Goal: Information Seeking & Learning: Find contact information

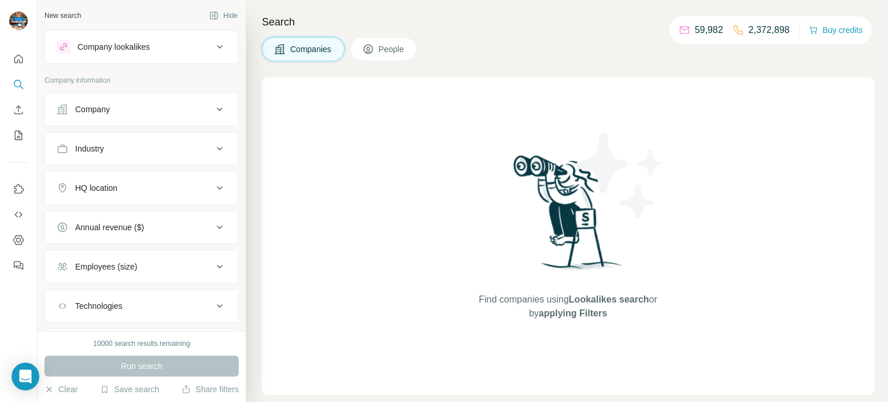
click at [215, 108] on icon at bounding box center [220, 109] width 14 height 14
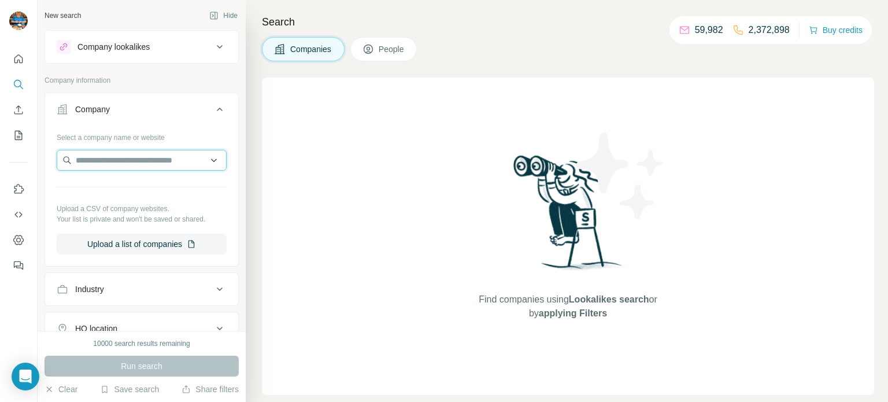
click at [143, 154] on input "text" at bounding box center [142, 160] width 170 height 21
click at [140, 161] on input "text" at bounding box center [142, 160] width 170 height 21
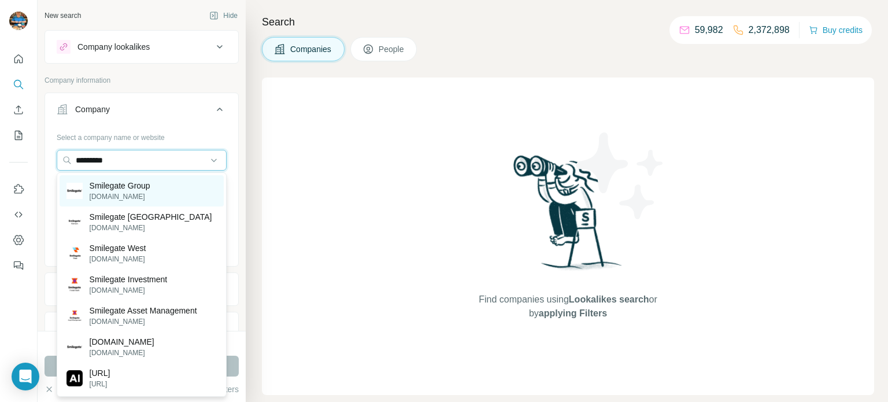
type input "*********"
click at [140, 184] on p "Smilegate Group" at bounding box center [120, 186] width 61 height 12
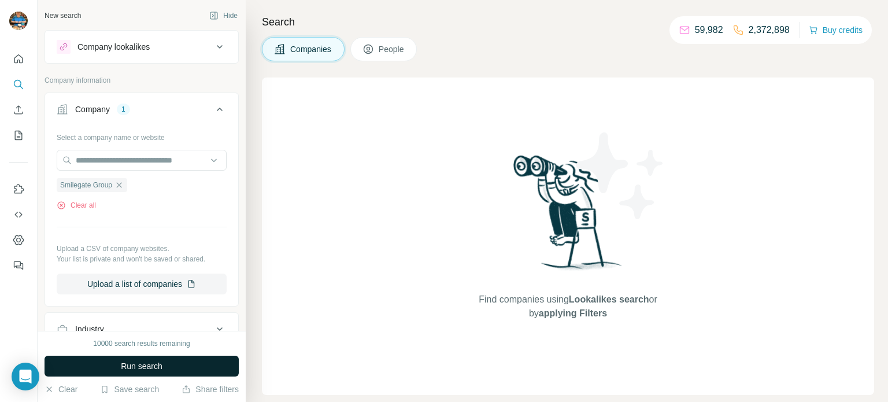
click at [156, 362] on span "Run search" at bounding box center [142, 366] width 42 height 12
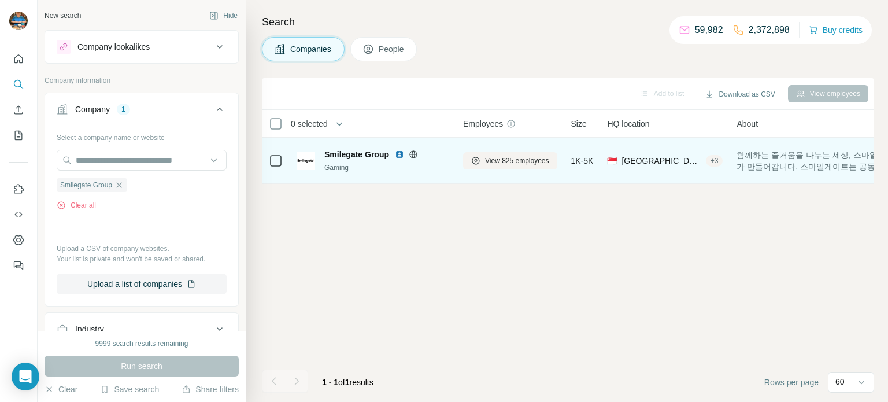
click at [375, 154] on span "Smilegate Group" at bounding box center [356, 155] width 65 height 12
click at [539, 163] on span "View 825 employees" at bounding box center [517, 161] width 64 height 10
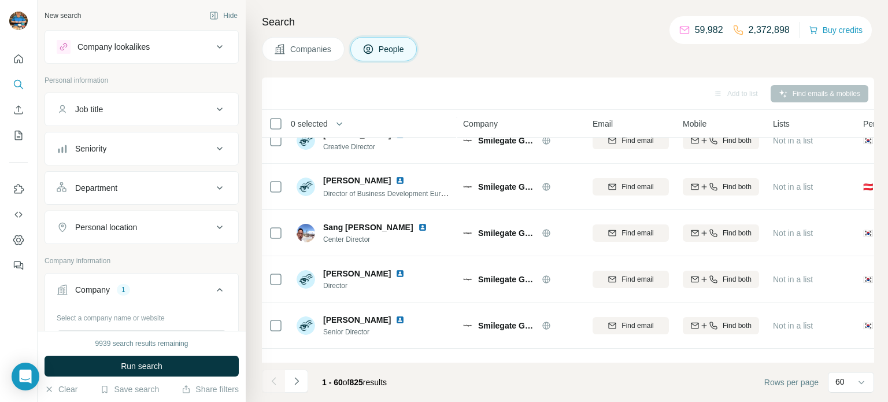
click at [224, 106] on icon at bounding box center [220, 109] width 14 height 14
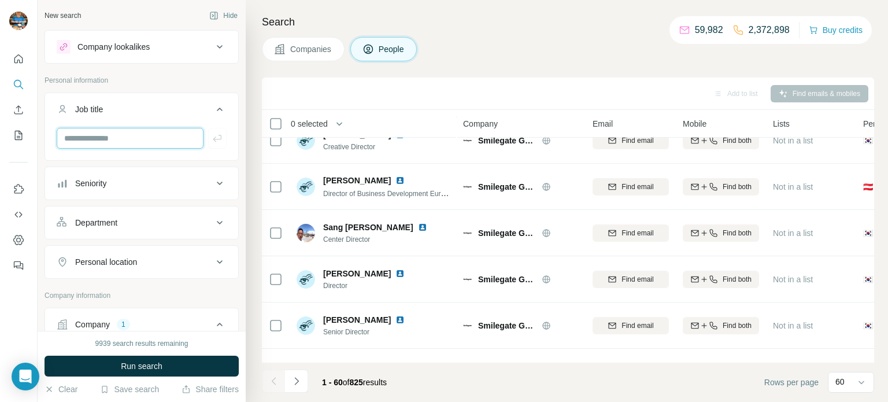
click at [132, 140] on input "text" at bounding box center [130, 138] width 147 height 21
type input "*******"
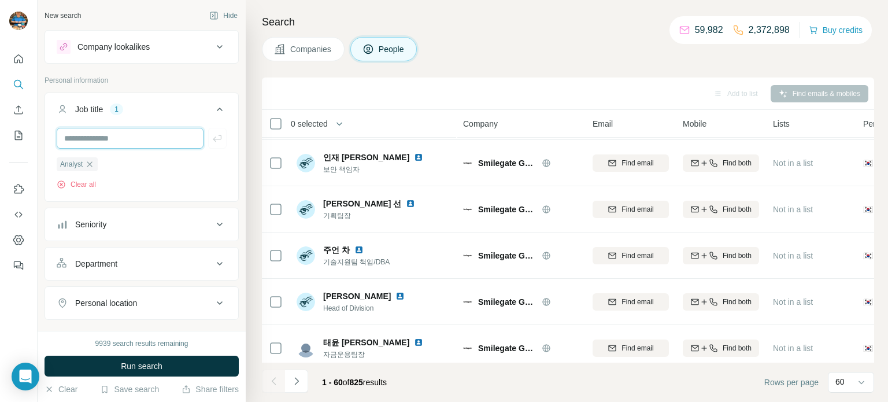
scroll to position [1433, 0]
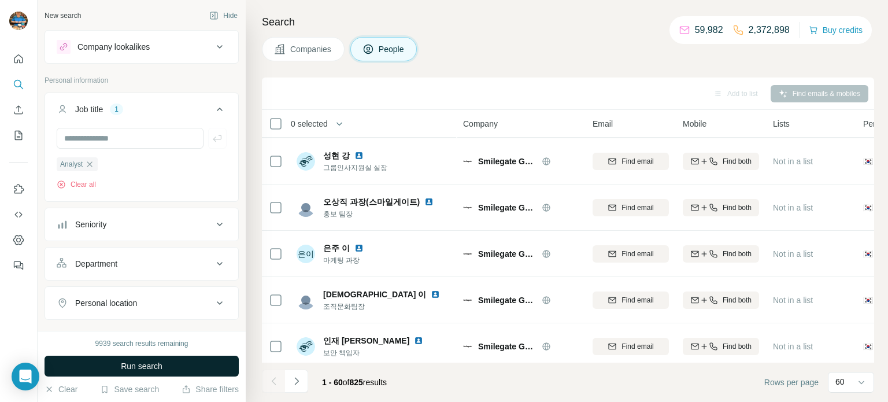
click at [156, 362] on span "Run search" at bounding box center [142, 366] width 42 height 12
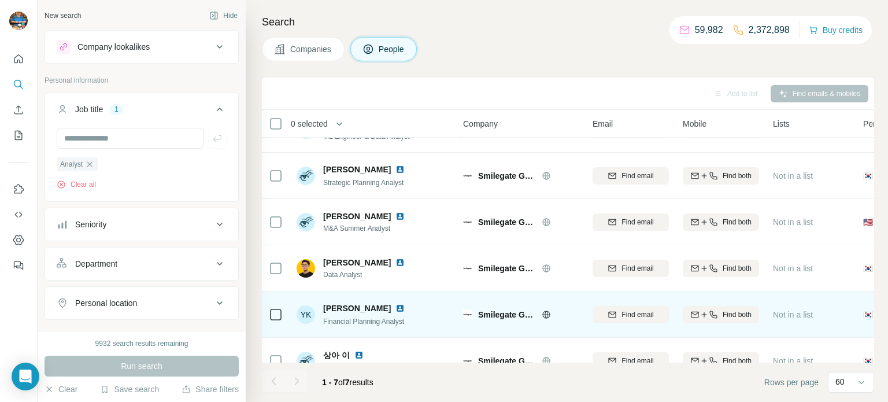
scroll to position [98, 0]
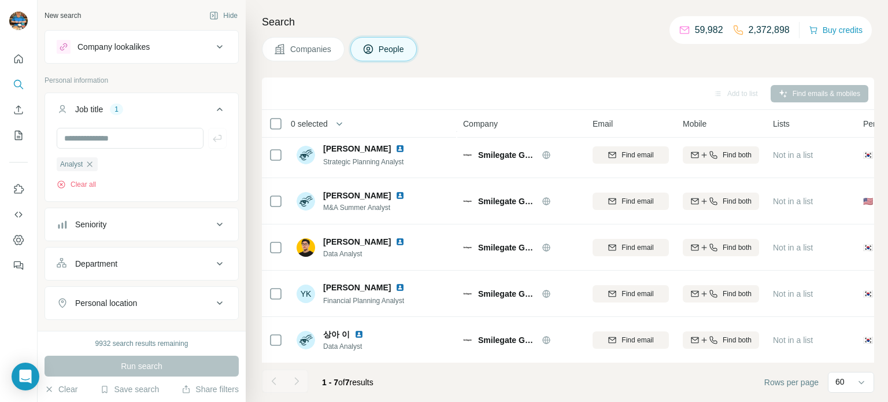
click at [439, 383] on footer "1 - 7 of 7 results Rows per page 60" at bounding box center [568, 382] width 612 height 39
click at [94, 167] on icon "button" at bounding box center [89, 164] width 9 height 9
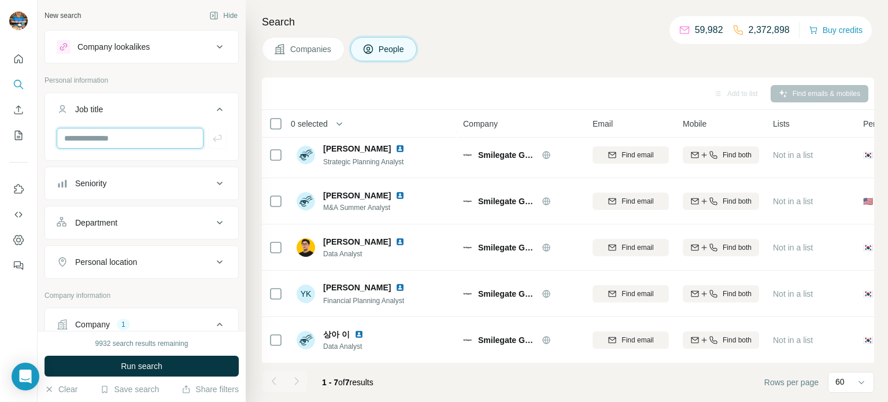
click at [102, 136] on input "text" at bounding box center [130, 138] width 147 height 21
type input "********"
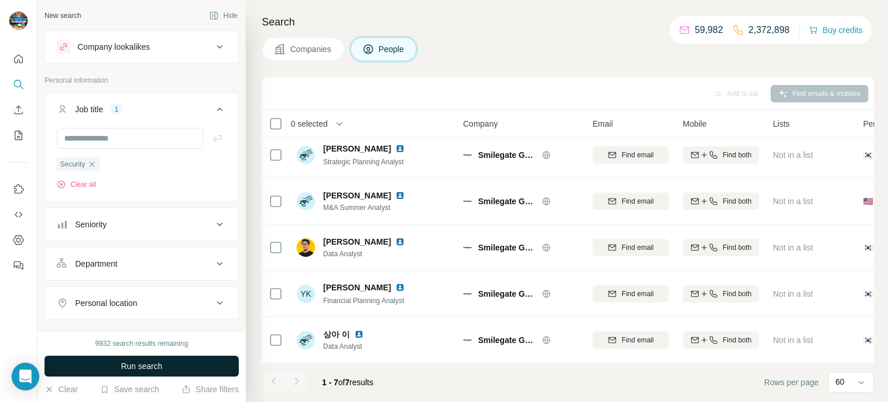
click at [131, 363] on span "Run search" at bounding box center [142, 366] width 42 height 12
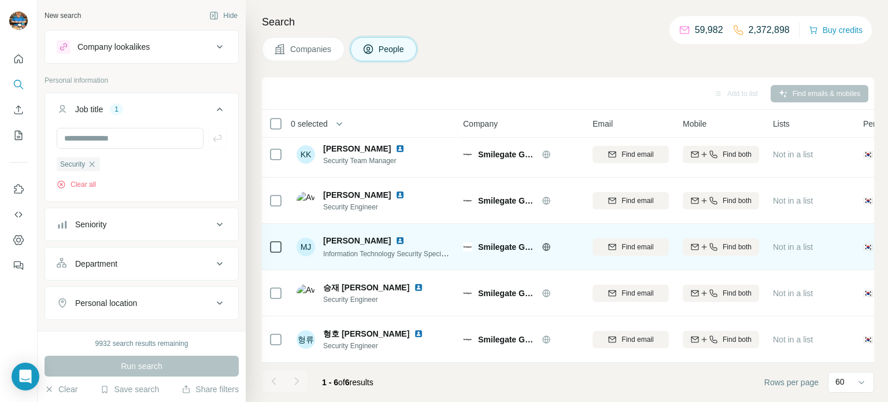
scroll to position [52, 0]
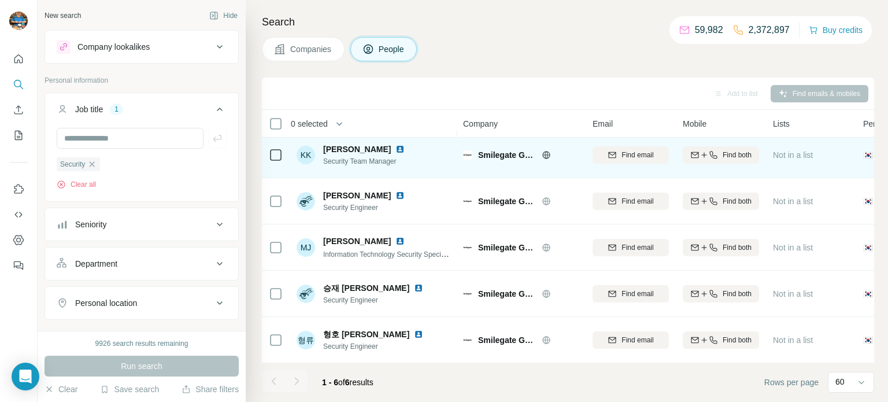
click at [427, 169] on div "KK [PERSON_NAME] Security Team Manager" at bounding box center [374, 155] width 154 height 32
click at [549, 152] on icon at bounding box center [546, 155] width 8 height 8
click at [395, 149] on img at bounding box center [399, 149] width 9 height 9
click at [741, 156] on span "Find both" at bounding box center [737, 155] width 29 height 10
click at [572, 395] on footer "1 - 6 of 6 results Rows per page 60" at bounding box center [568, 382] width 612 height 39
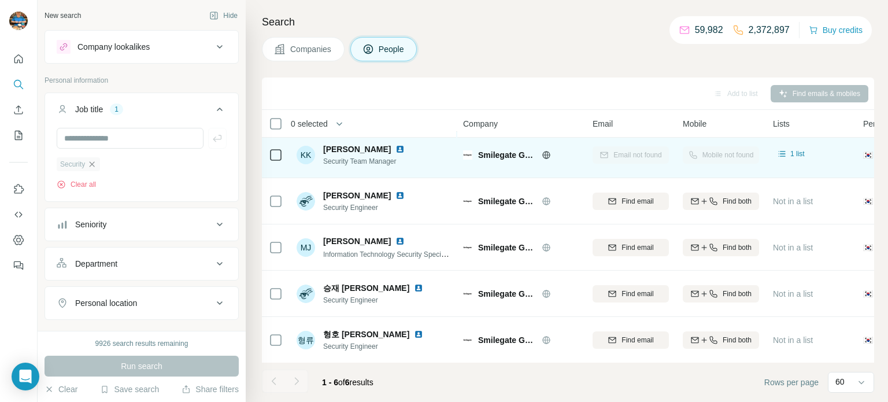
click at [96, 164] on icon "button" at bounding box center [91, 164] width 9 height 9
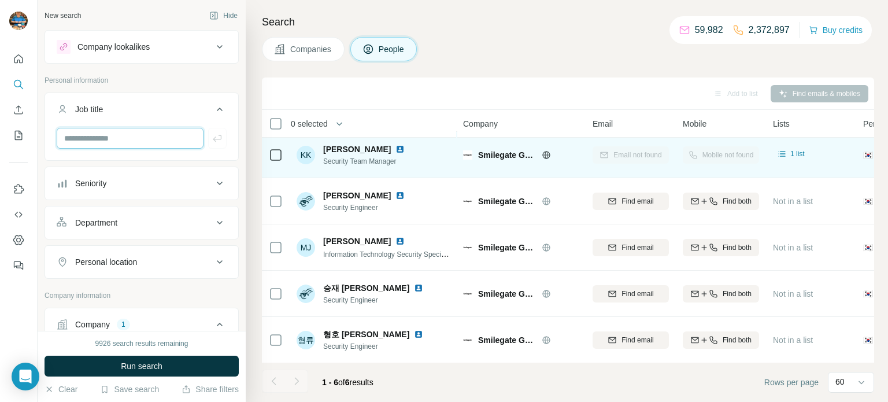
click at [134, 139] on input "text" at bounding box center [130, 138] width 147 height 21
click at [100, 136] on input "text" at bounding box center [130, 138] width 147 height 21
type input "****"
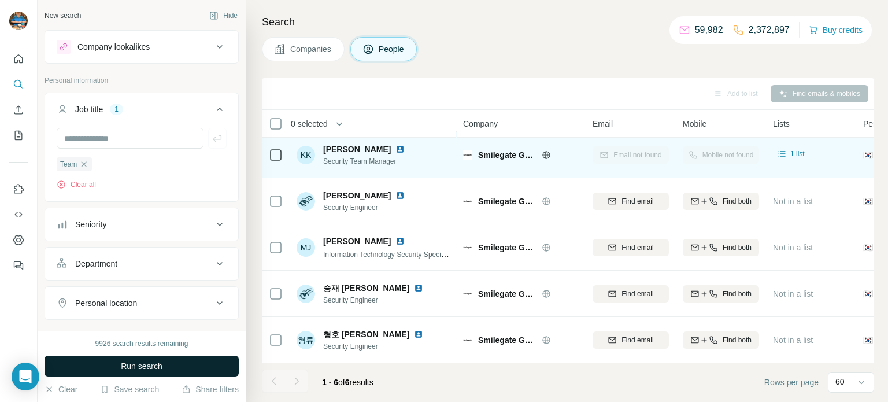
click at [151, 360] on span "Run search" at bounding box center [142, 366] width 42 height 12
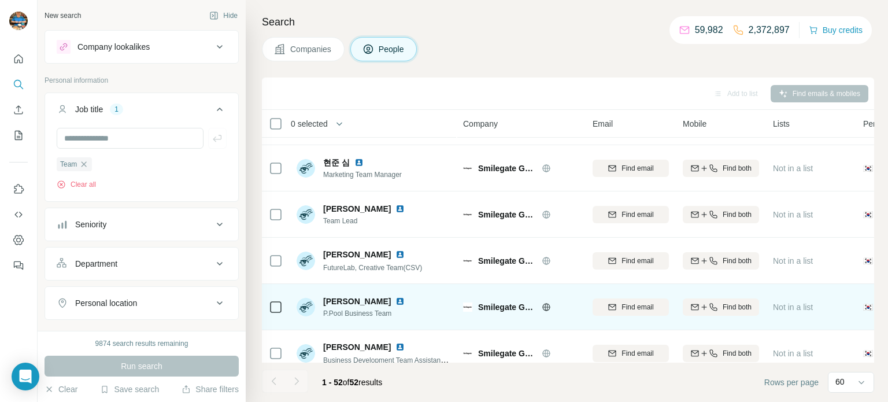
scroll to position [2180, 0]
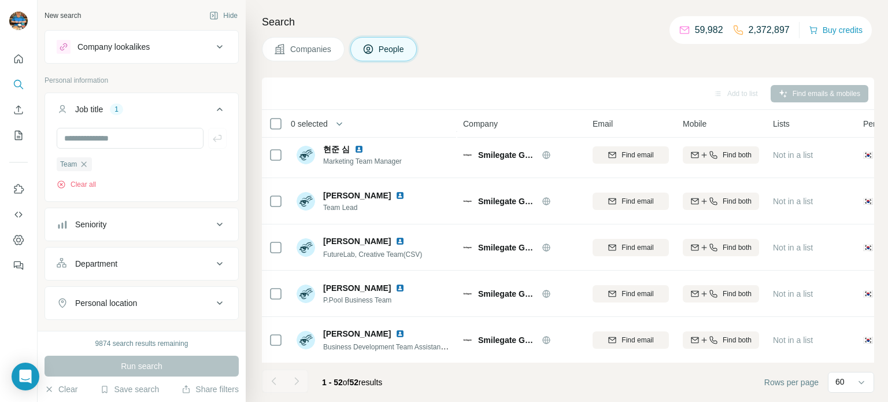
click at [500, 397] on footer "1 - 52 of 52 results Rows per page 60" at bounding box center [568, 382] width 612 height 39
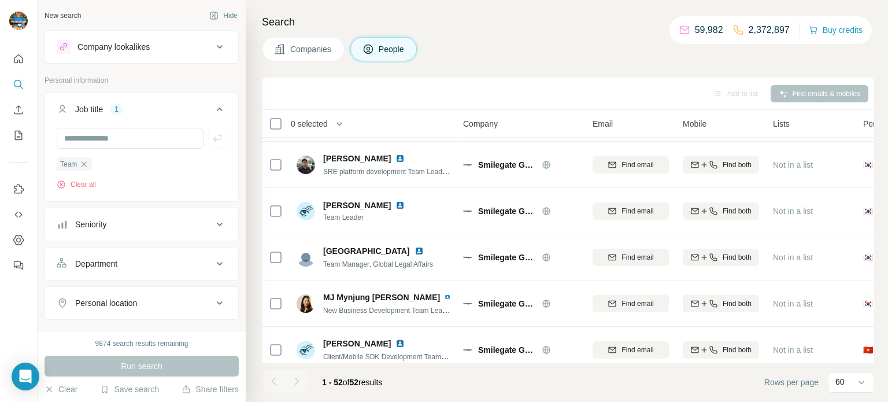
scroll to position [774, 0]
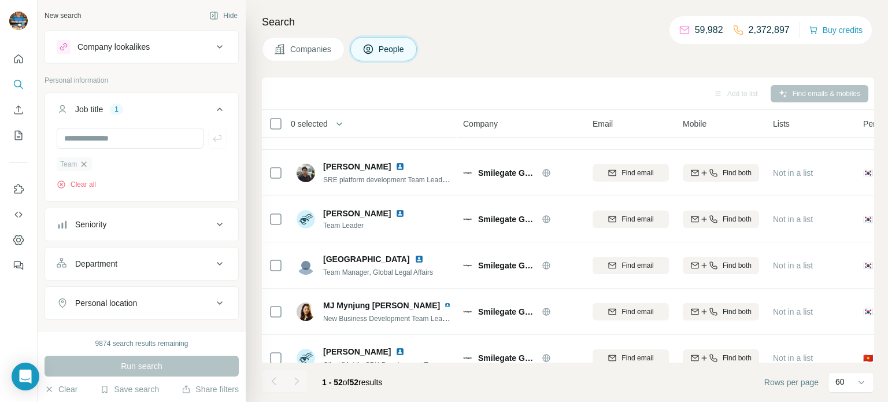
click at [87, 164] on icon "button" at bounding box center [83, 164] width 9 height 9
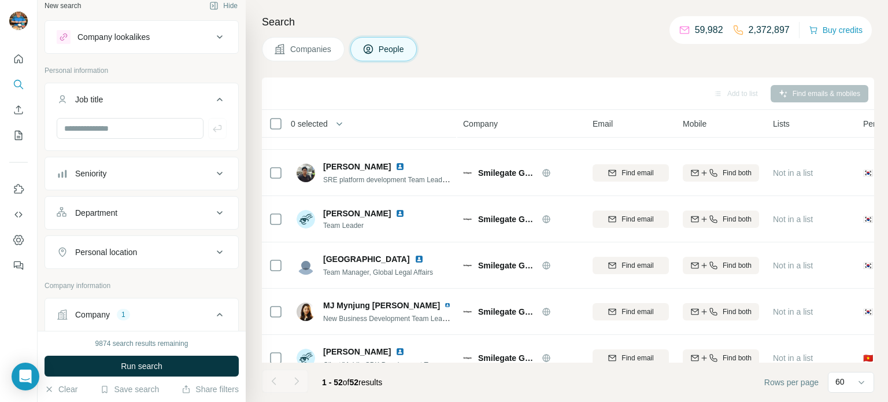
scroll to position [18, 0]
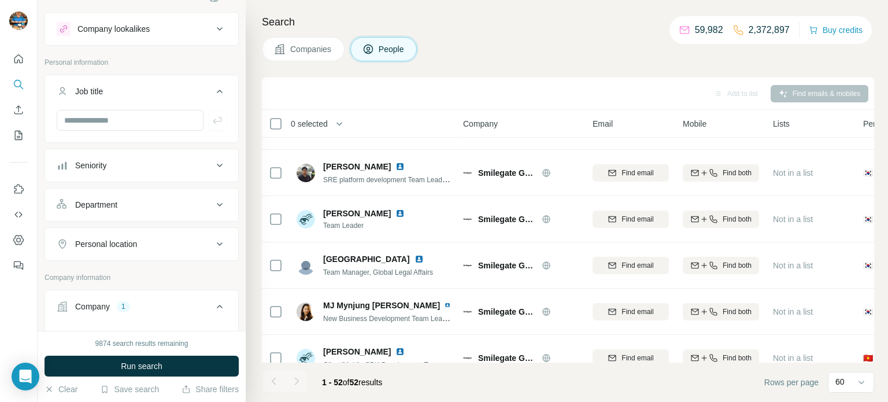
click at [157, 242] on div "Personal location" at bounding box center [135, 244] width 156 height 12
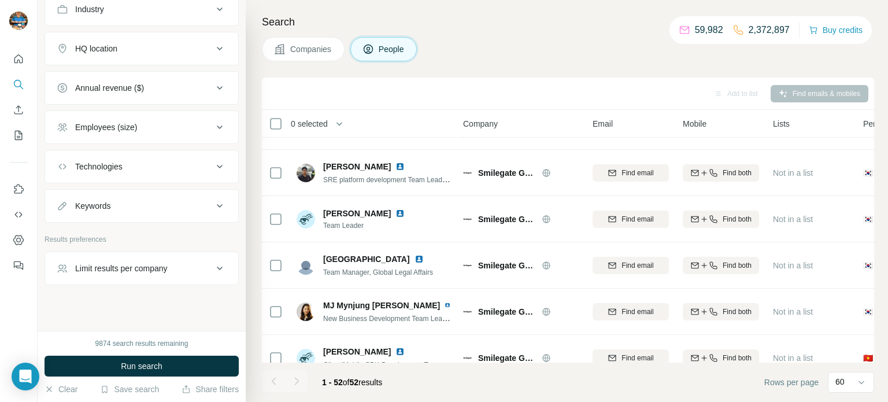
scroll to position [574, 0]
click at [152, 202] on div "Keywords" at bounding box center [135, 202] width 156 height 12
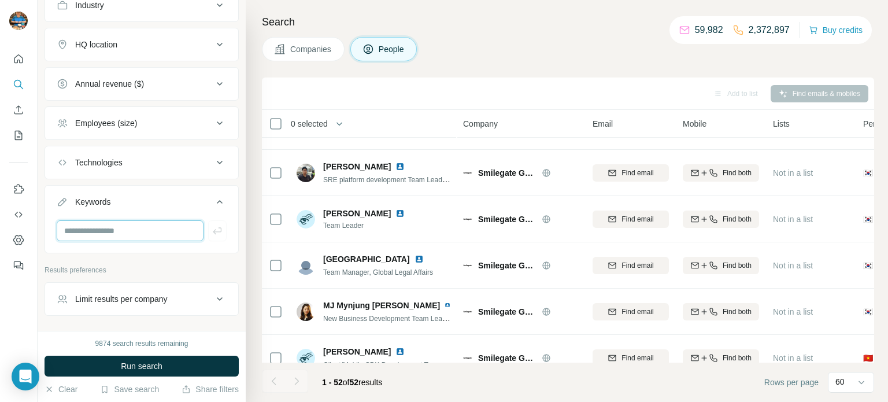
click at [128, 220] on input "text" at bounding box center [130, 230] width 147 height 21
type input "*****"
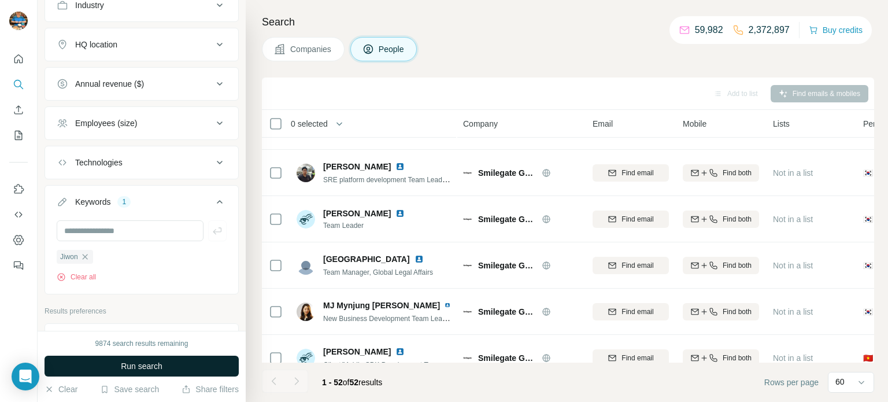
click at [128, 368] on span "Run search" at bounding box center [142, 366] width 42 height 12
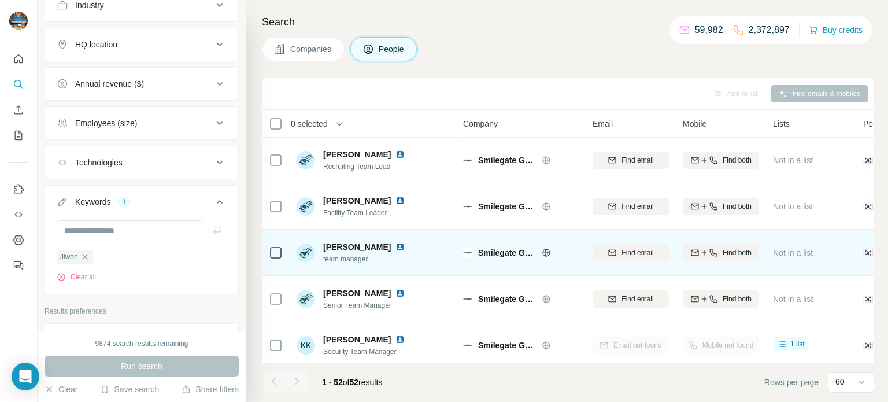
scroll to position [1666, 0]
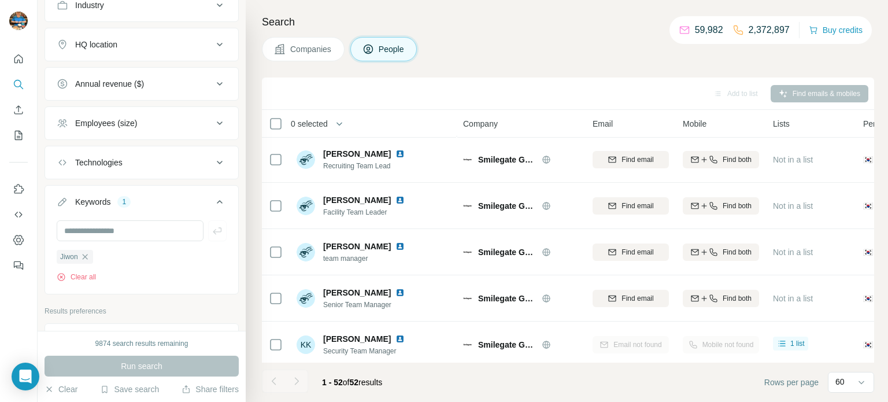
click at [528, 387] on footer "1 - 52 of 52 results Rows per page 60" at bounding box center [568, 382] width 612 height 39
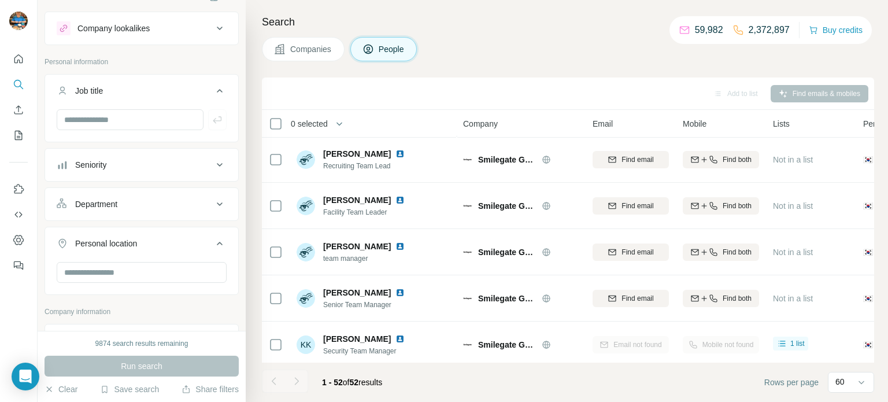
scroll to position [353, 0]
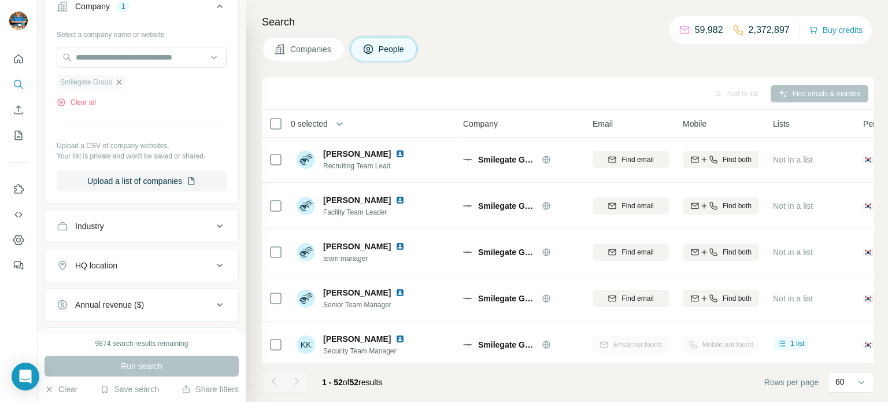
click at [120, 84] on icon "button" at bounding box center [118, 81] width 9 height 9
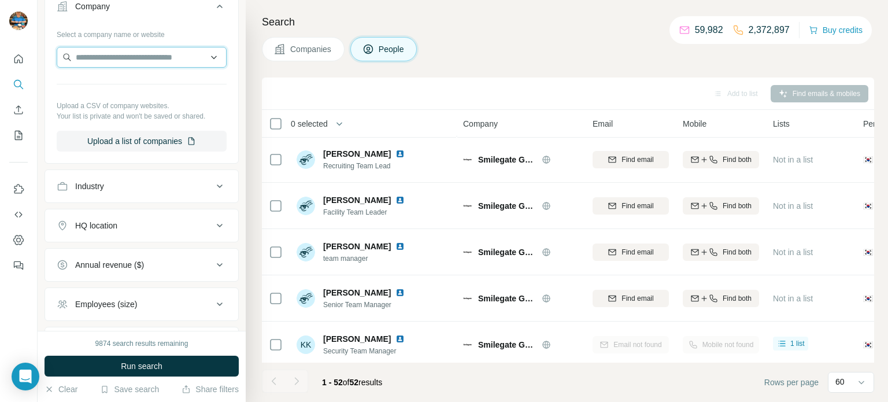
click at [144, 58] on input "text" at bounding box center [142, 57] width 170 height 21
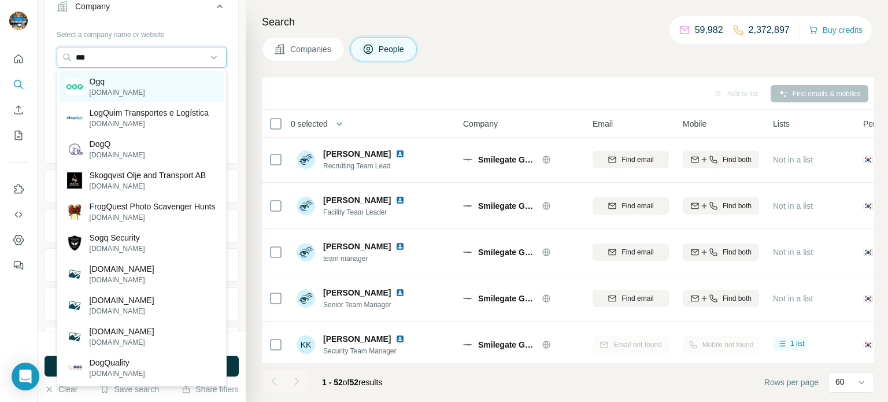
type input "***"
click at [137, 80] on div "Ogq [DOMAIN_NAME]" at bounding box center [142, 86] width 164 height 31
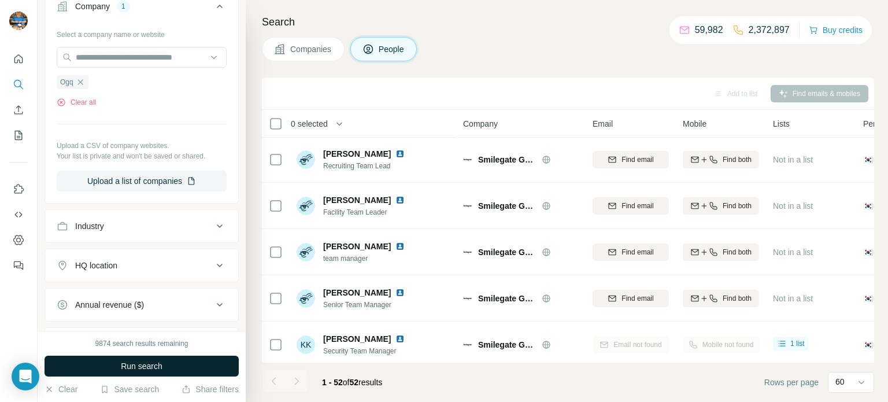
click at [168, 373] on button "Run search" at bounding box center [142, 366] width 194 height 21
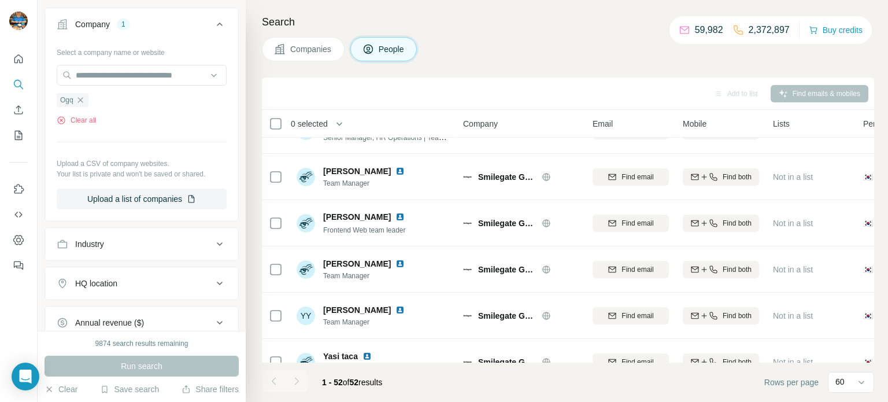
scroll to position [245, 0]
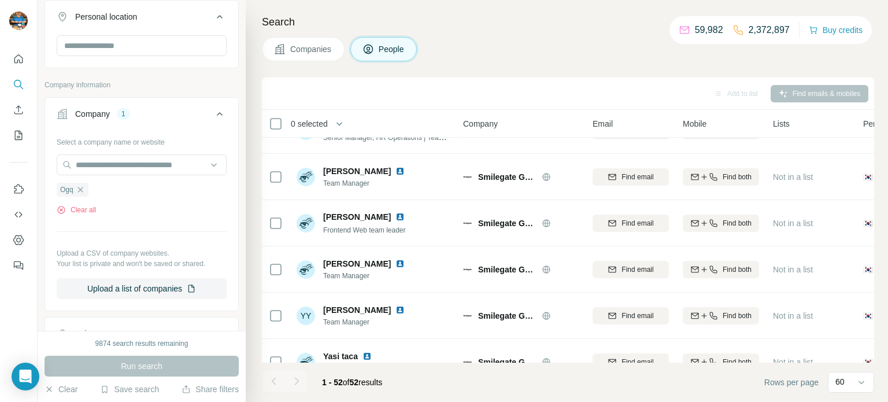
click at [183, 226] on div "Select a company name or website Ogq Clear all Upload a CSV of company websites…" at bounding box center [142, 215] width 170 height 167
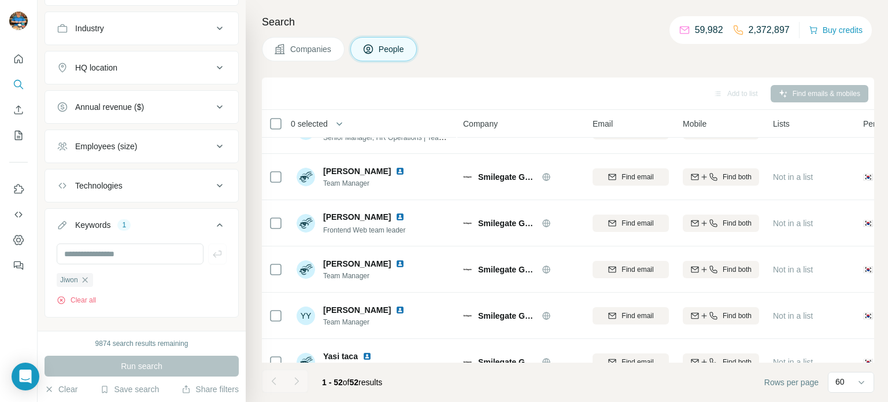
scroll to position [553, 0]
click at [90, 275] on div "Jiwon" at bounding box center [75, 278] width 36 height 14
click at [85, 278] on icon "button" at bounding box center [84, 277] width 9 height 9
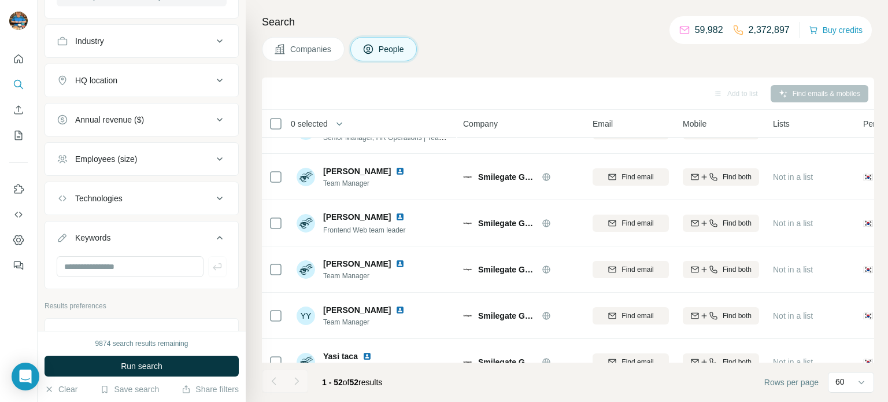
scroll to position [534, 0]
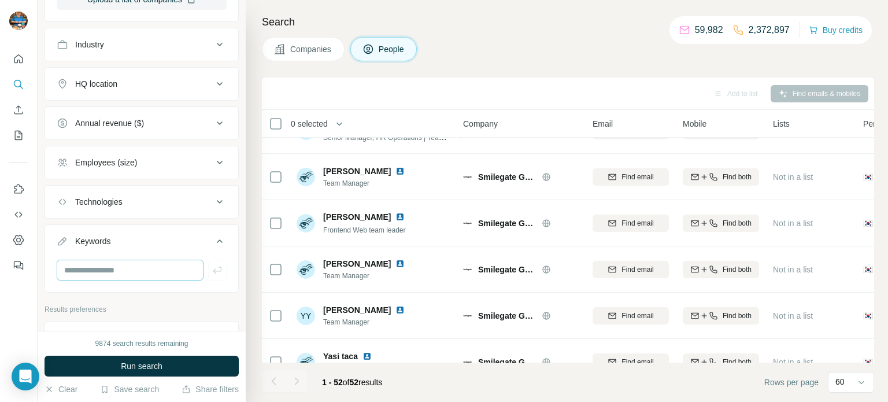
drag, startPoint x: 158, startPoint y: 367, endPoint x: 183, endPoint y: 273, distance: 96.2
click at [158, 367] on span "Run search" at bounding box center [142, 366] width 42 height 12
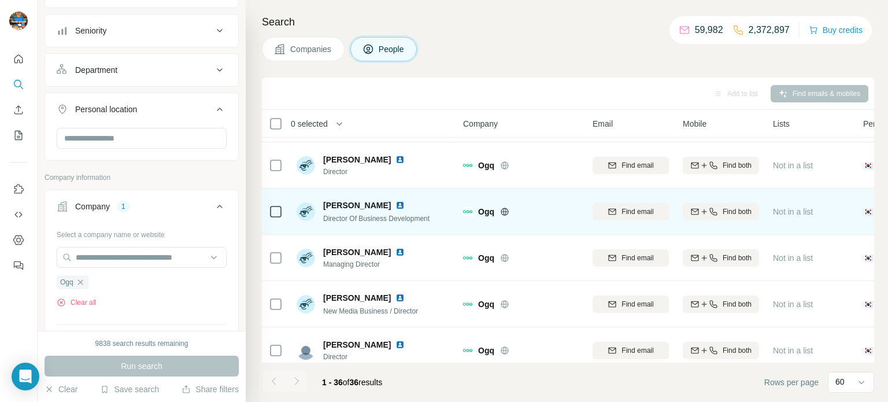
scroll to position [204, 0]
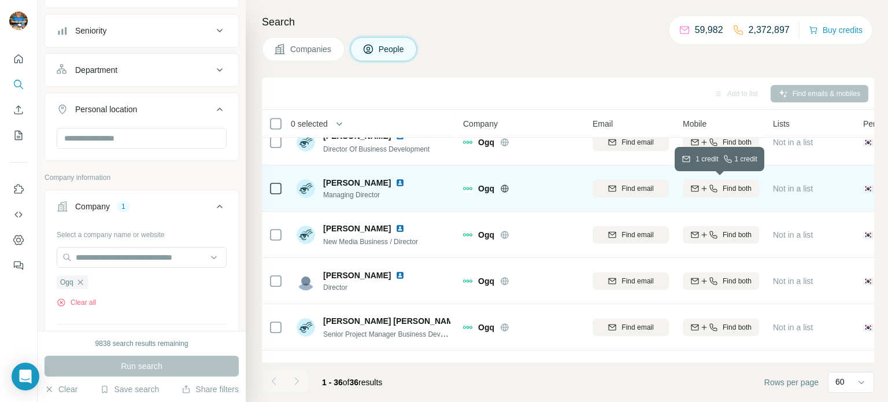
click at [724, 191] on span "Find both" at bounding box center [737, 188] width 29 height 10
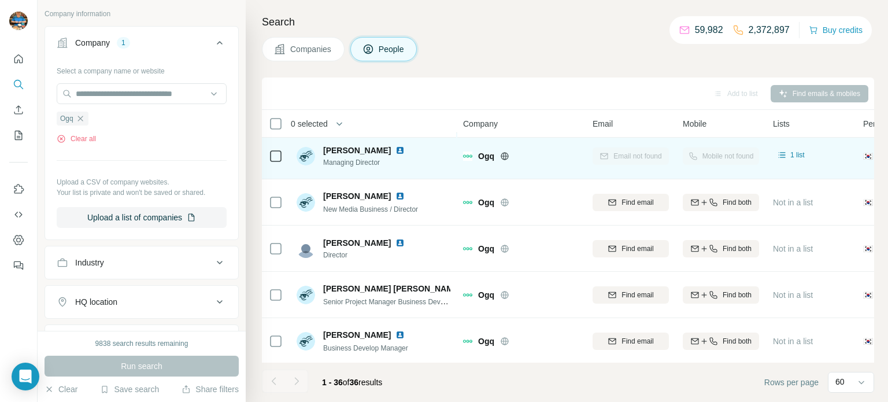
scroll to position [315, 0]
click at [543, 383] on footer "1 - 36 of 36 results Rows per page 60" at bounding box center [568, 382] width 612 height 39
